Goal: Task Accomplishment & Management: Complete application form

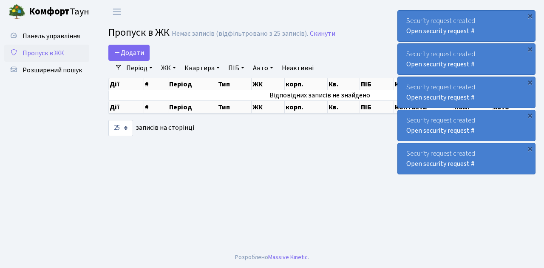
select select "25"
click at [142, 59] on link "Додати" at bounding box center [128, 53] width 41 height 16
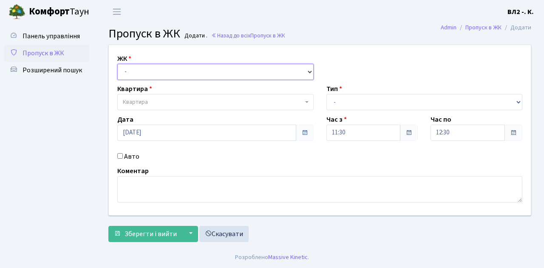
click at [308, 69] on select "- ВЛ1, Ужгородський пров., 4/1 ВЛ2, Голосіївський просп., 76 ВЛ3, пр.Голосіївсь…" at bounding box center [215, 72] width 196 height 16
select select "317"
click at [117, 64] on select "- ВЛ1, Ужгородський пров., 4/1 ВЛ2, Голосіївський просп., 76 ВЛ3, пр.Голосіївсь…" at bounding box center [215, 72] width 196 height 16
select select
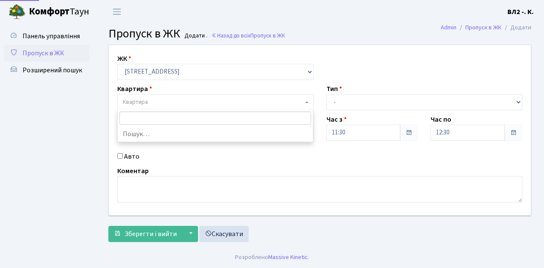
click at [304, 99] on span "Квартира" at bounding box center [215, 102] width 196 height 16
type input "16"
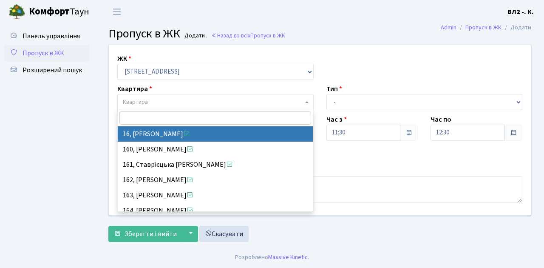
select select "37987"
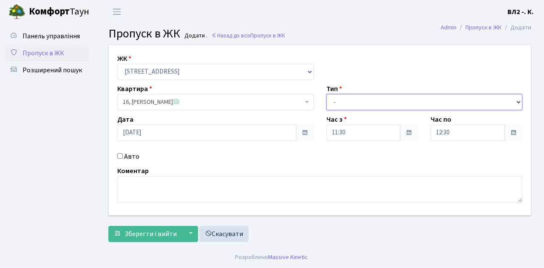
click at [516, 101] on select "- Доставка Таксі Гості Сервіс" at bounding box center [424, 102] width 196 height 16
select select "1"
click at [326, 94] on select "- Доставка Таксі Гості Сервіс" at bounding box center [424, 102] width 196 height 16
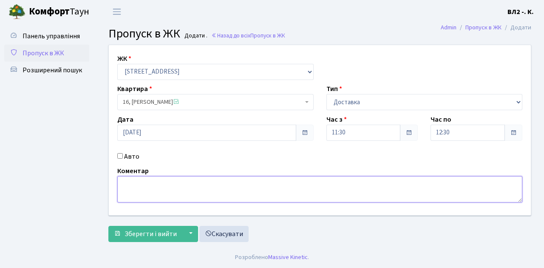
click at [136, 185] on textarea at bounding box center [319, 189] width 405 height 26
type textarea "Glovo 11-35"
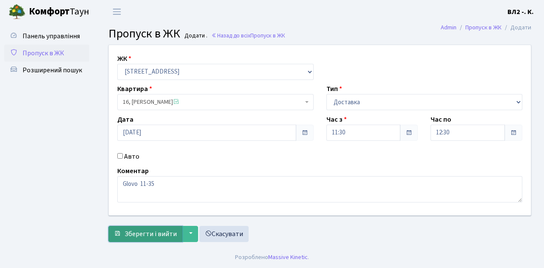
click at [131, 234] on span "Зберегти і вийти" at bounding box center [151, 233] width 52 height 9
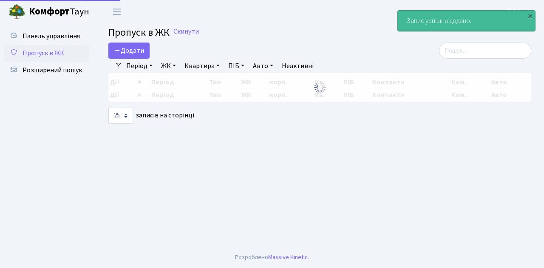
select select "25"
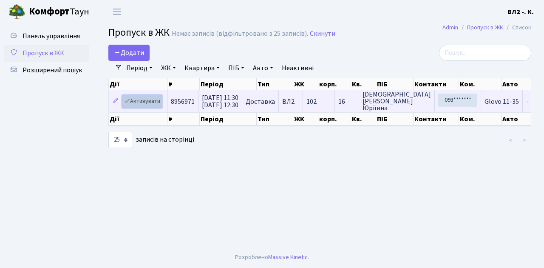
click at [159, 106] on link "Активувати" at bounding box center [142, 101] width 40 height 13
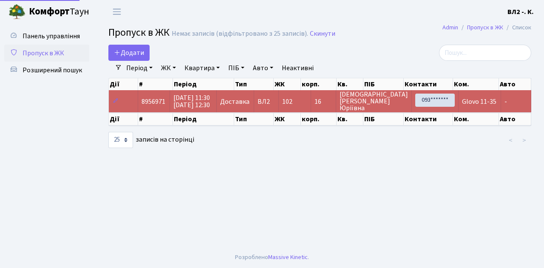
select select "25"
